Goal: Task Accomplishment & Management: Complete application form

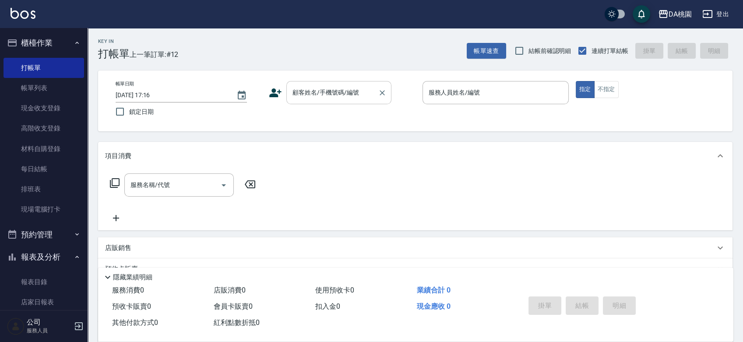
click at [326, 88] on input "顧客姓名/手機號碼/編號" at bounding box center [332, 92] width 84 height 15
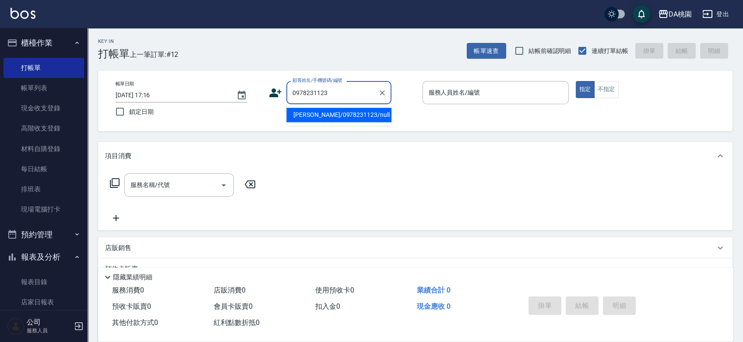
type input "[PERSON_NAME]/0978231123/null"
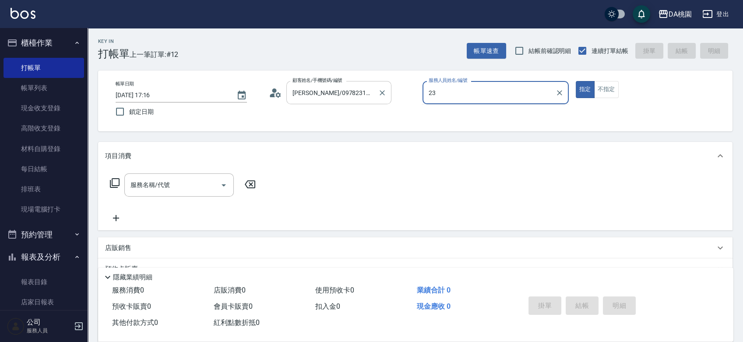
type input "亞瑟 -23"
type button "true"
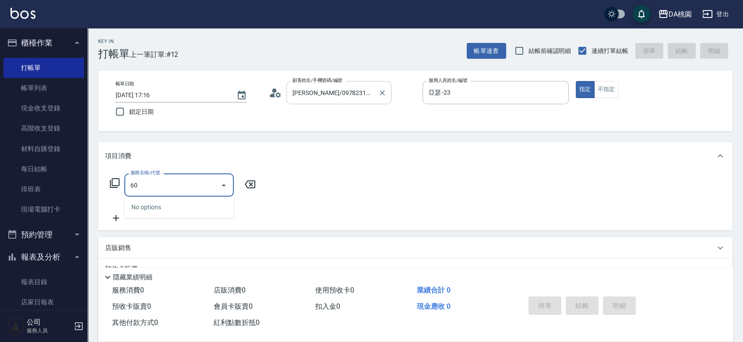
type input "602"
type input "60"
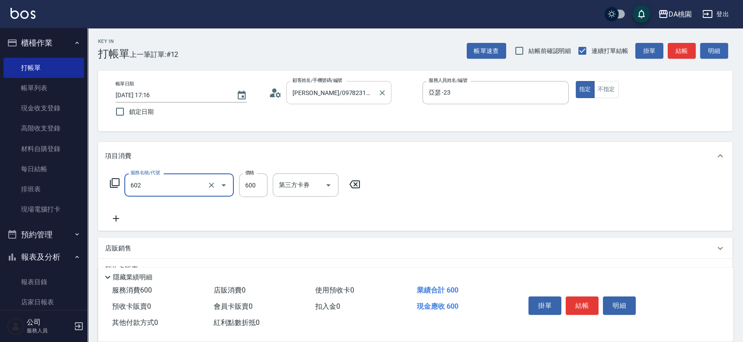
type input "精油護髮(602)"
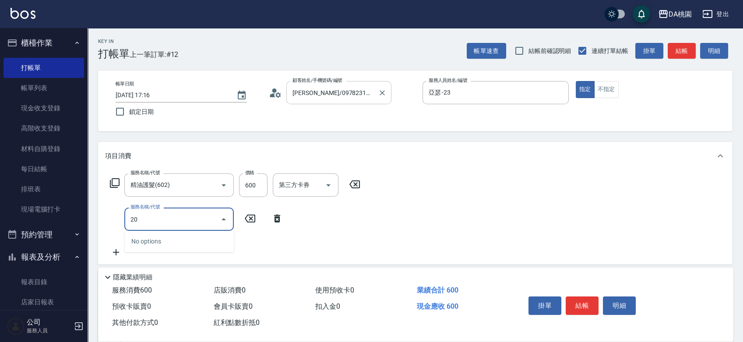
type input "200"
type input "210"
type input "離子燙(200)"
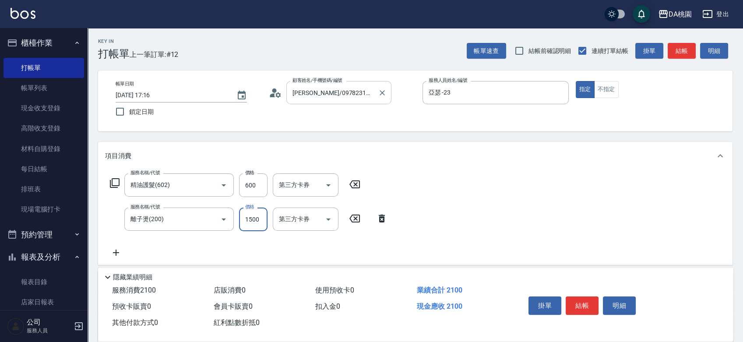
type input "7"
type input "60"
type input "799"
type input "130"
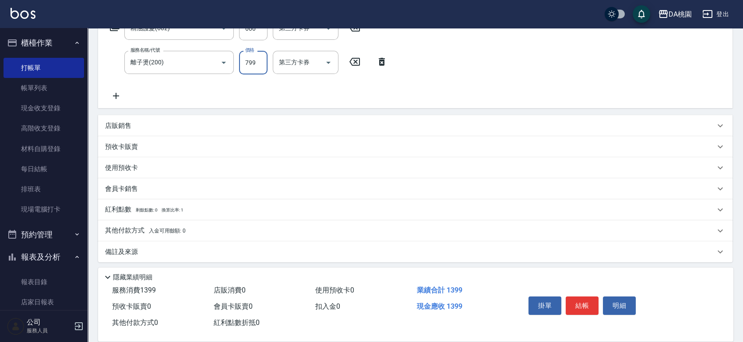
scroll to position [160, 0]
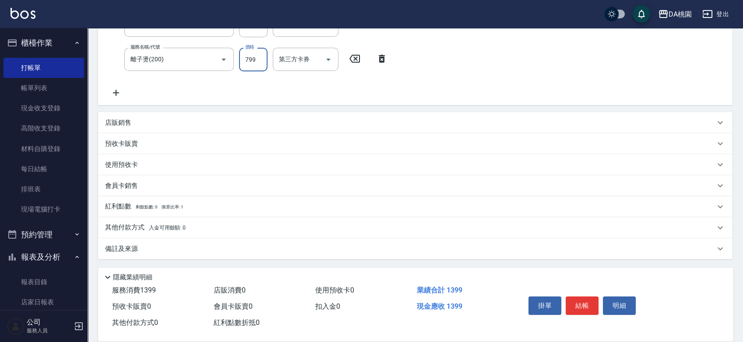
type input "799"
click at [275, 222] on div "其他付款方式 入金可用餘額: 0" at bounding box center [415, 227] width 635 height 21
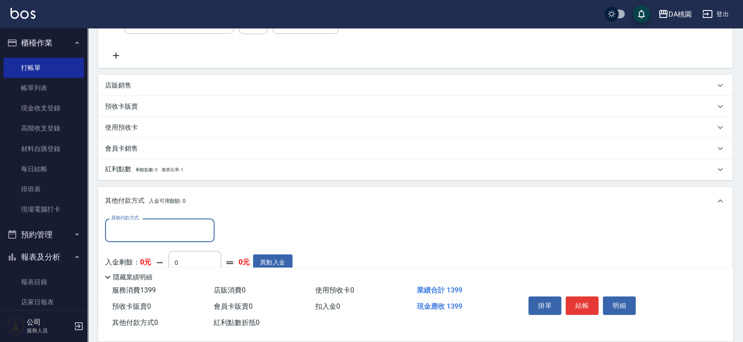
scroll to position [257, 0]
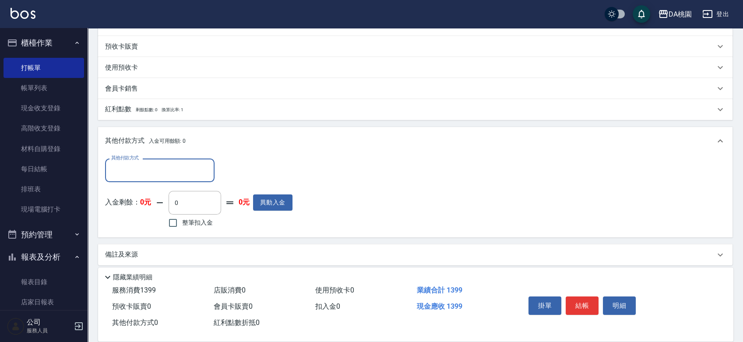
click at [179, 167] on input "其他付款方式" at bounding box center [160, 169] width 102 height 15
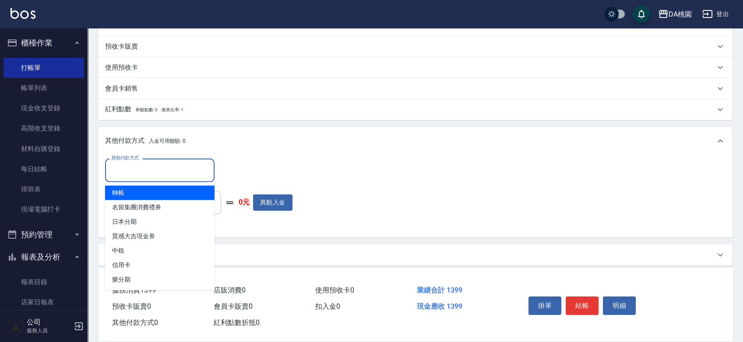
click at [160, 192] on span "轉帳" at bounding box center [159, 193] width 109 height 14
type input "轉帳"
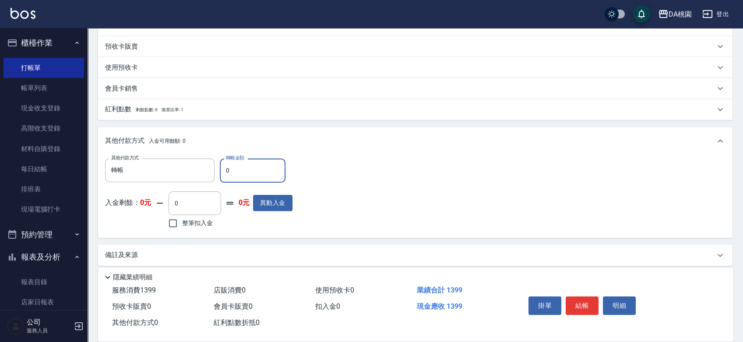
click at [223, 173] on input "0" at bounding box center [253, 171] width 66 height 24
type input "130"
type input "120"
type input "1390"
type input "0"
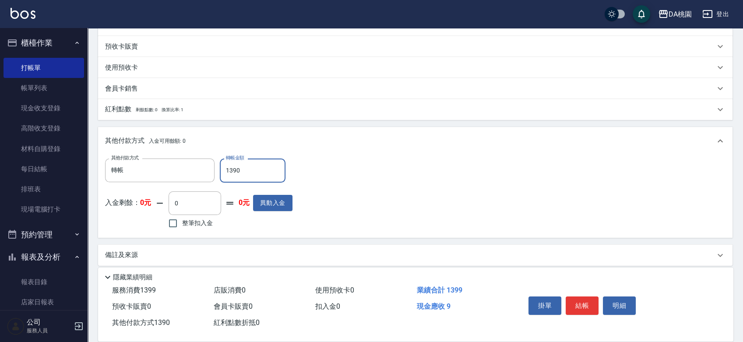
type input "139"
type input "120"
type input "1399"
type input "0"
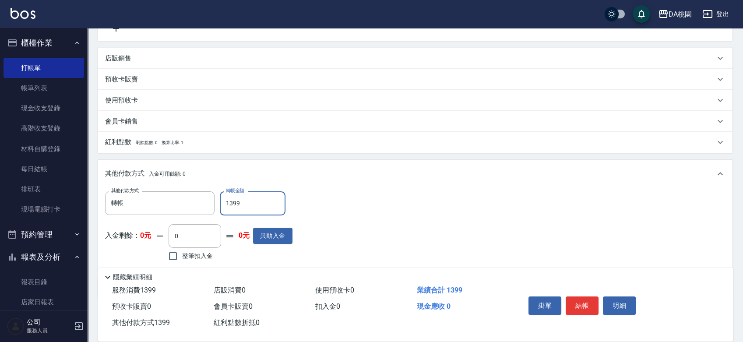
scroll to position [0, 0]
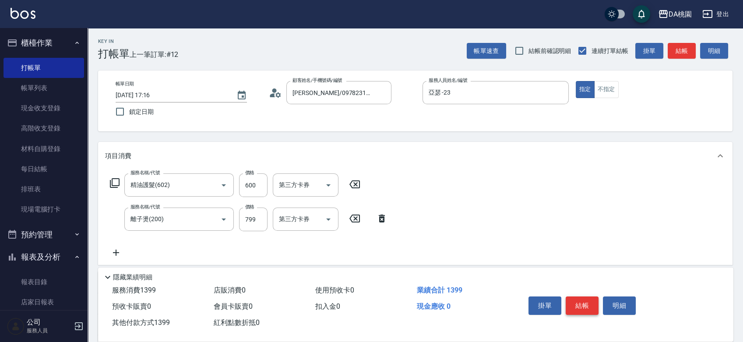
type input "1399"
click at [589, 304] on button "結帳" at bounding box center [582, 305] width 33 height 18
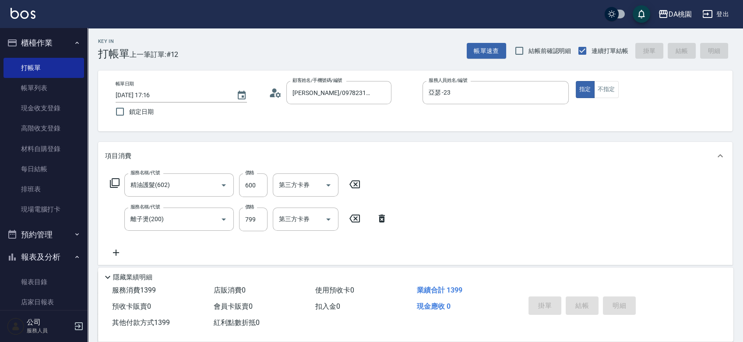
type input "[DATE] 18:08"
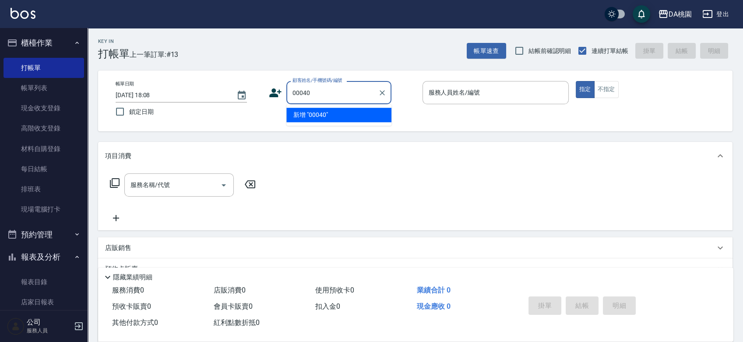
type input "00040"
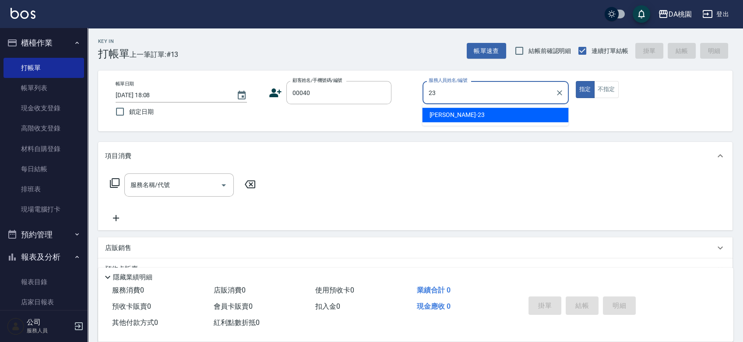
type input "亞瑟 -23"
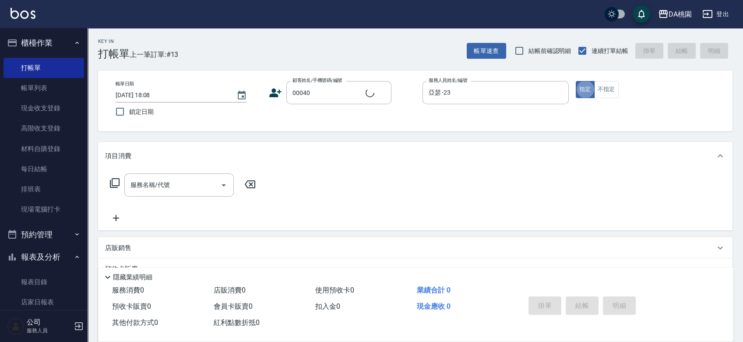
type input "公司/公司00040/00040"
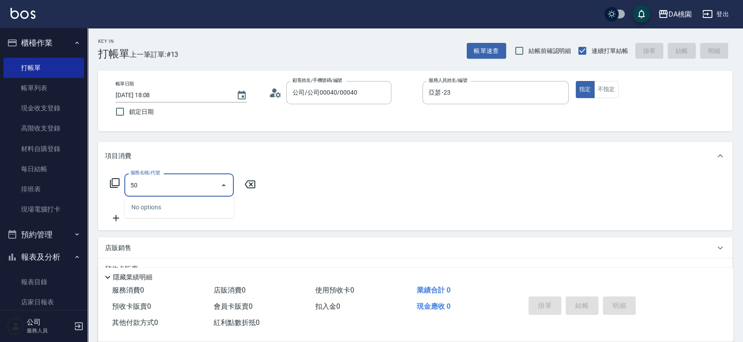
type input "500"
type input "20"
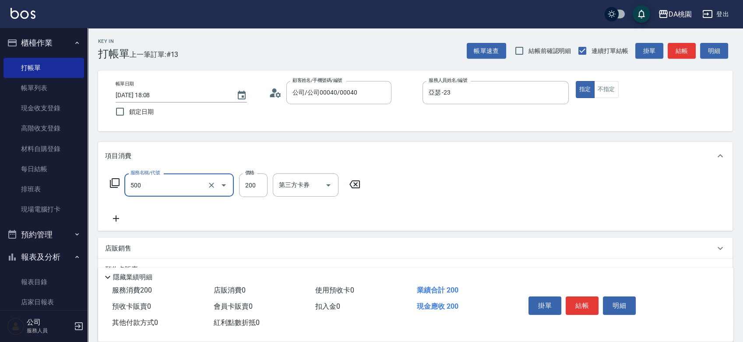
type input "洗髮(500)"
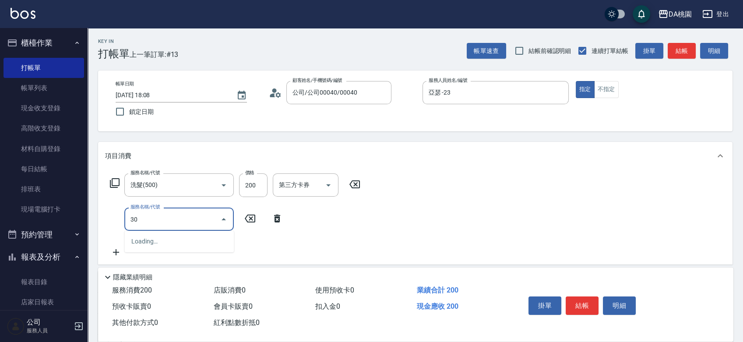
type input "303"
type input "50"
type input "A級剪髮(303)"
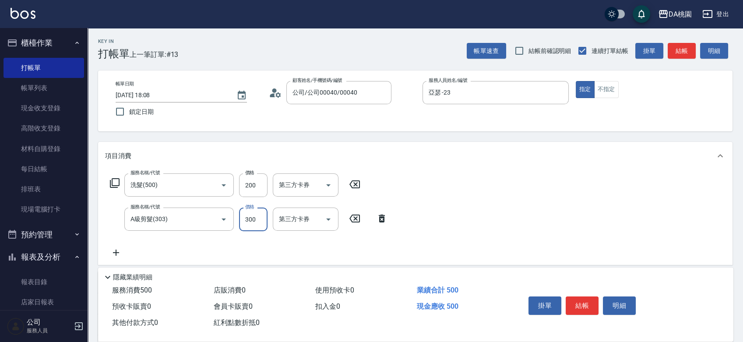
type input "5"
type input "20"
type input "500"
type input "70"
type input "500"
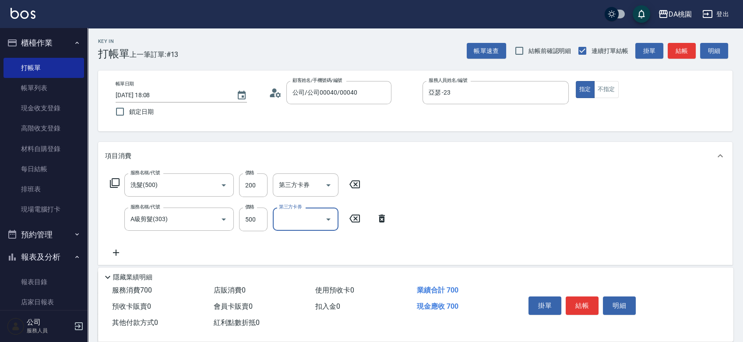
click at [587, 302] on button "結帳" at bounding box center [582, 305] width 33 height 18
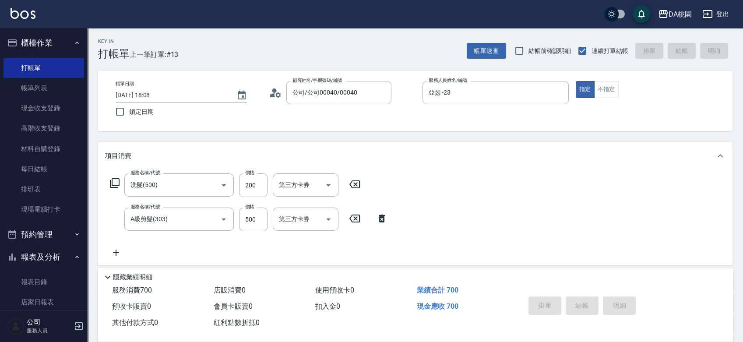
type input "0"
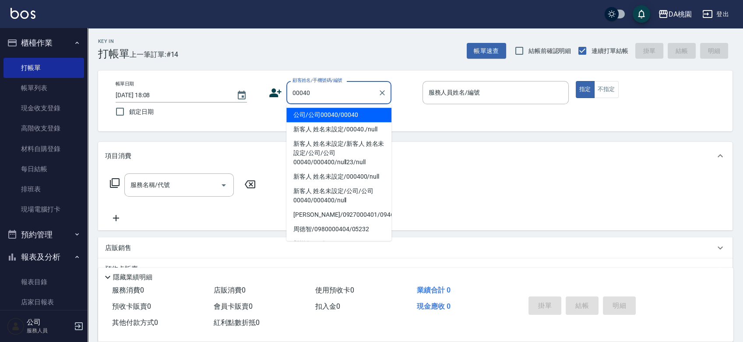
type input "公司/公司00040/00040"
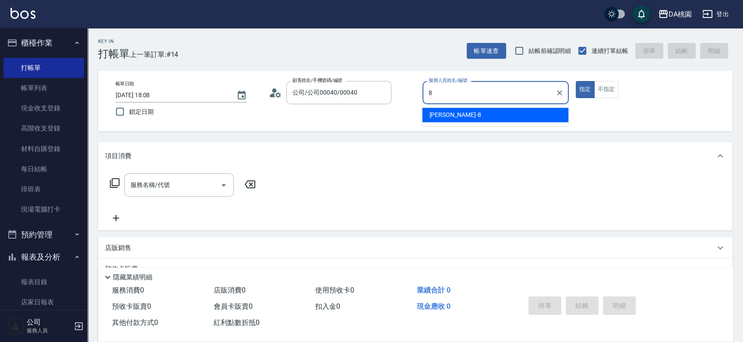
type input "[PERSON_NAME]-8"
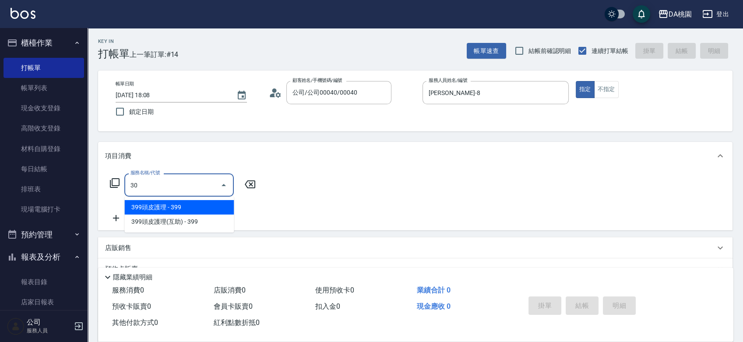
type input "303"
type input "30"
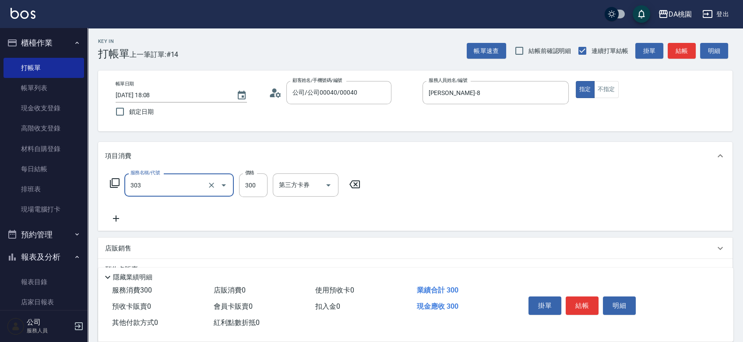
type input "A級剪髮(303)"
type input "3"
type input "0"
type input "350"
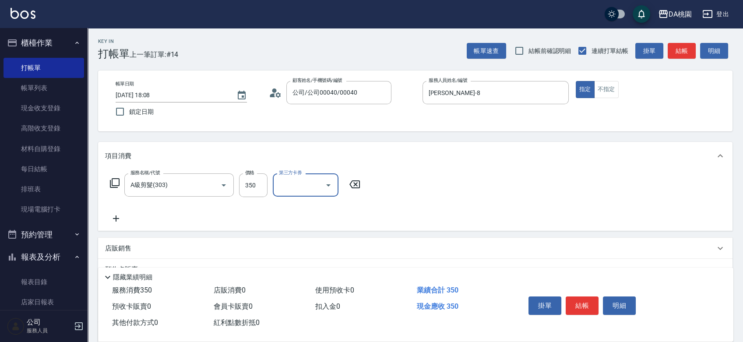
type input "30"
click at [587, 302] on button "結帳" at bounding box center [582, 305] width 33 height 18
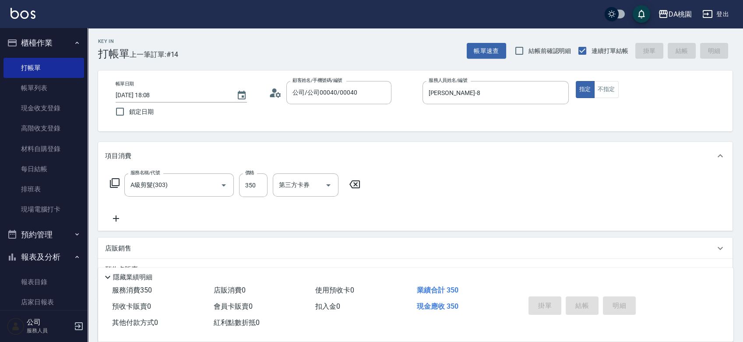
type input "[DATE] 18:23"
type input "0"
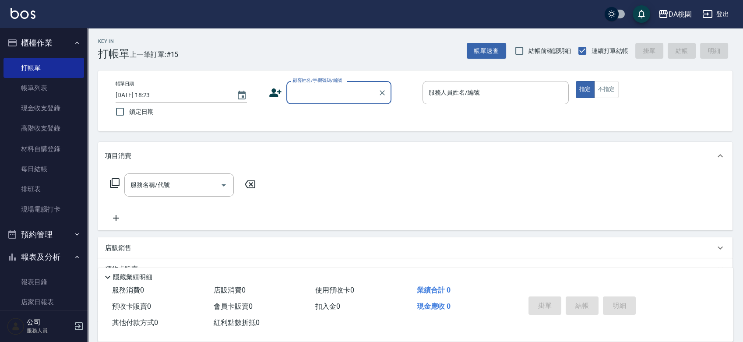
click at [412, 115] on div "帳單日期 [DATE] 18:23 鎖定日期 顧客姓名/手機號碼/編號 顧客姓名/手機號碼/編號 服務人員姓名/編號 服務人員姓名/編號 指定 不指定" at bounding box center [415, 101] width 613 height 40
